Goal: Communication & Community: Share content

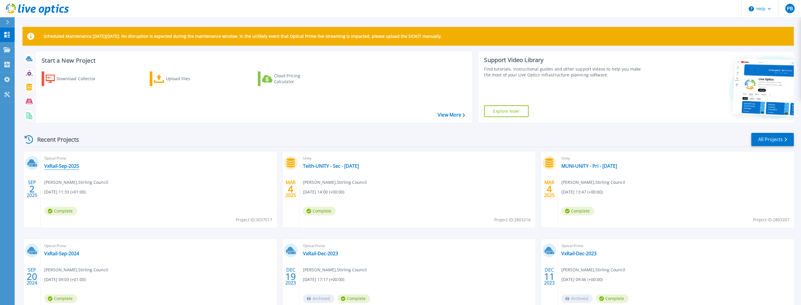
click at [70, 169] on link "VxRail-Sep-2025" at bounding box center [61, 166] width 35 height 6
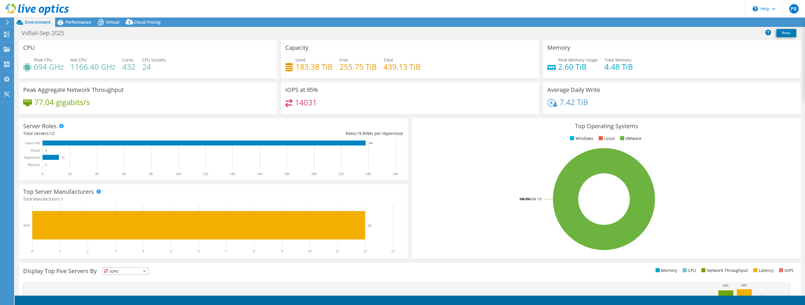
select select "EULondon"
select select "GBP"
click at [736, 22] on link "Share" at bounding box center [732, 22] width 24 height 9
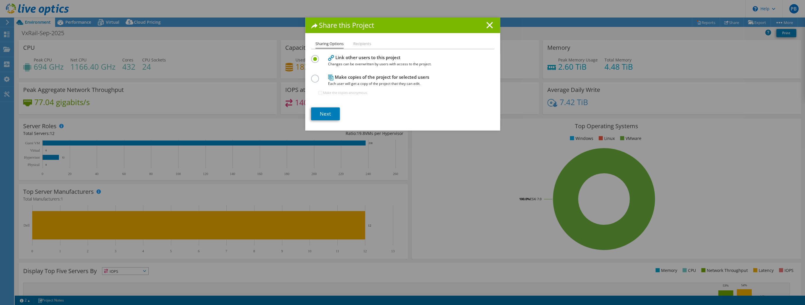
click at [355, 43] on li "Recipients" at bounding box center [362, 43] width 18 height 7
click at [327, 115] on link "Next" at bounding box center [325, 114] width 29 height 13
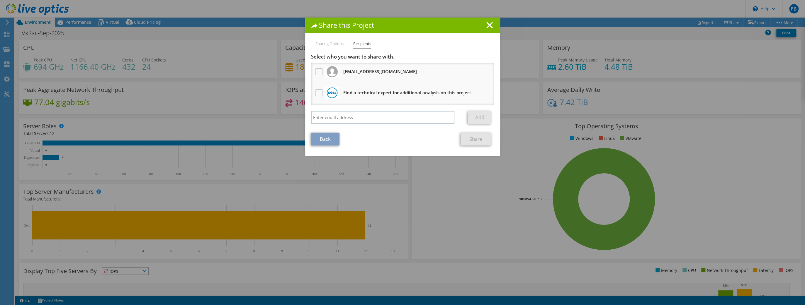
click at [347, 94] on h3 "Find a technical expert for additional analysis on this project" at bounding box center [407, 92] width 128 height 9
click at [317, 94] on label at bounding box center [319, 92] width 9 height 7
click at [0, 0] on input "checkbox" at bounding box center [0, 0] width 0 height 0
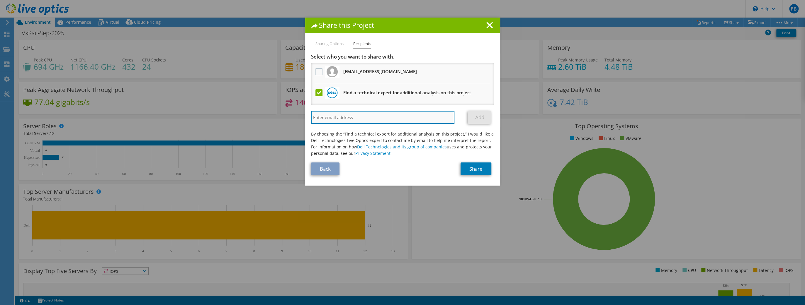
click at [374, 117] on input "search" at bounding box center [383, 117] width 144 height 13
click at [317, 91] on label at bounding box center [319, 92] width 9 height 7
click at [0, 0] on input "checkbox" at bounding box center [0, 0] width 0 height 0
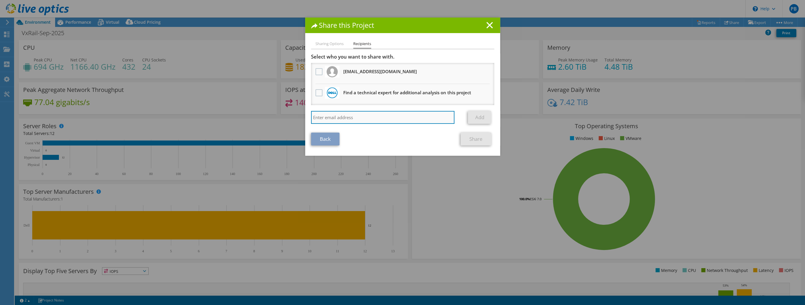
click at [347, 116] on input "search" at bounding box center [383, 117] width 144 height 13
click at [332, 119] on input "search" at bounding box center [383, 117] width 144 height 13
paste input "[PERSON_NAME][EMAIL_ADDRESS][PERSON_NAME][DOMAIN_NAME]"
type input "[PERSON_NAME][EMAIL_ADDRESS][PERSON_NAME][DOMAIN_NAME]"
click at [475, 116] on link "Add" at bounding box center [479, 117] width 23 height 13
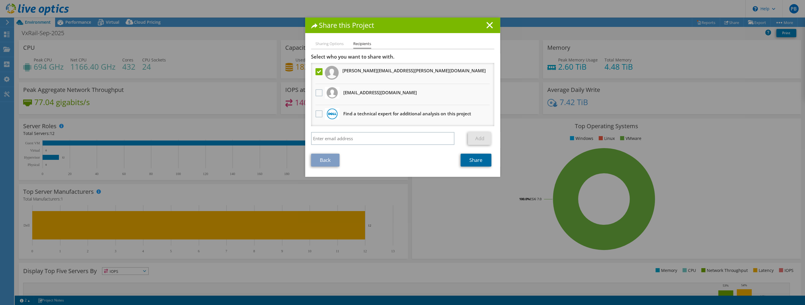
click at [472, 159] on link "Share" at bounding box center [476, 160] width 31 height 13
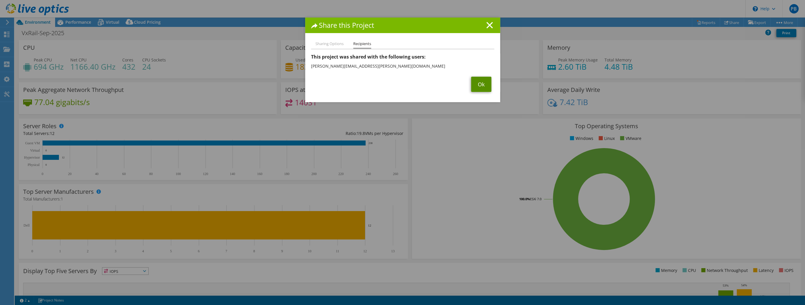
click at [478, 84] on link "Ok" at bounding box center [481, 84] width 20 height 15
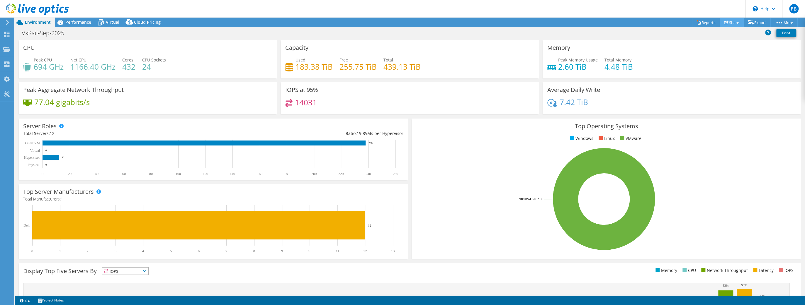
click at [730, 21] on link "Share" at bounding box center [732, 22] width 24 height 9
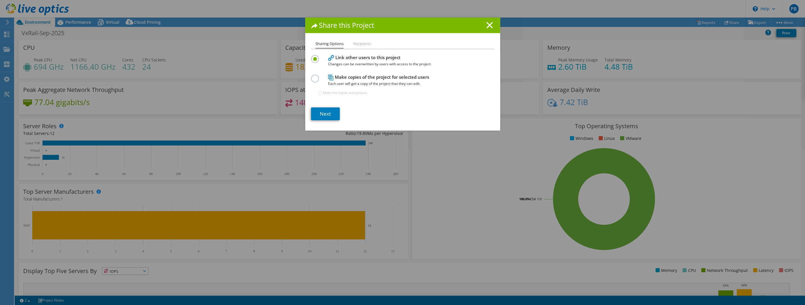
click at [361, 42] on li "Recipients" at bounding box center [362, 43] width 18 height 7
click at [331, 111] on link "Next" at bounding box center [325, 114] width 29 height 13
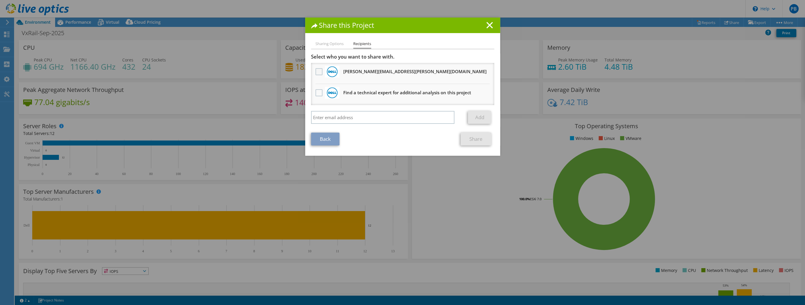
click at [318, 71] on label at bounding box center [319, 71] width 9 height 7
click at [0, 0] on input "checkbox" at bounding box center [0, 0] width 0 height 0
click at [487, 26] on line at bounding box center [490, 25] width 6 height 6
